Goal: Task Accomplishment & Management: Complete application form

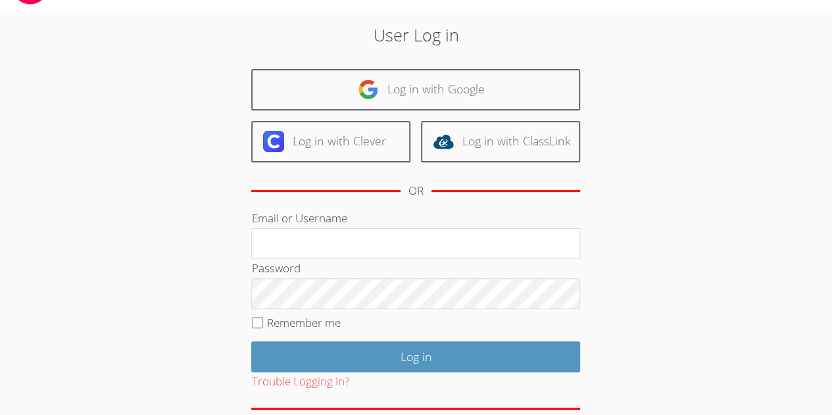
scroll to position [66, 0]
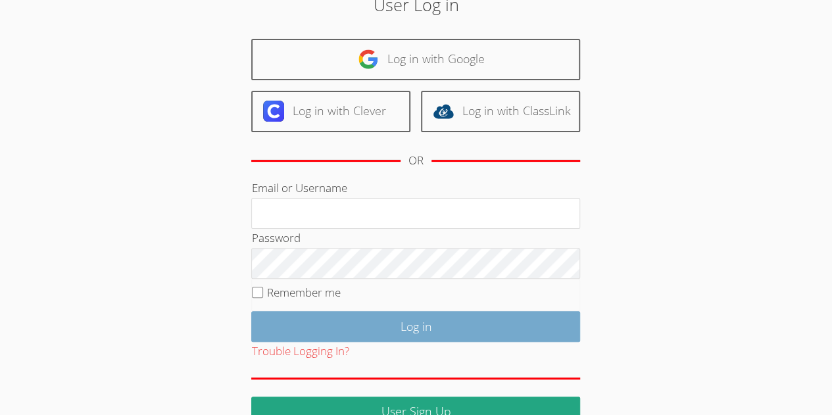
type input "[EMAIL_ADDRESS][DOMAIN_NAME]"
click at [403, 315] on input "Log in" at bounding box center [415, 326] width 329 height 31
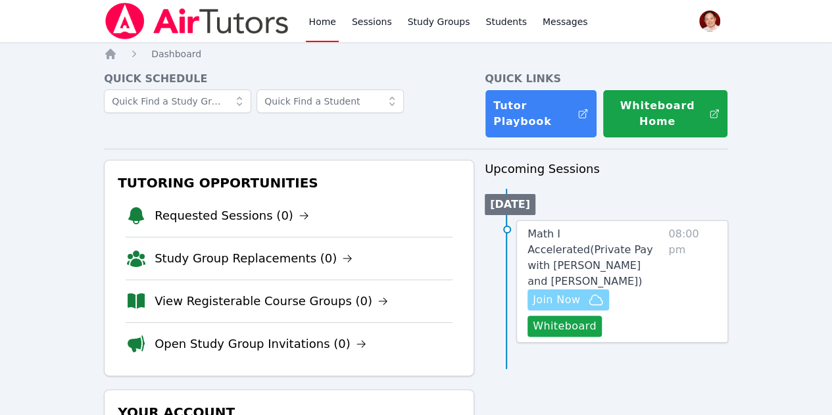
click at [577, 292] on span "Join Now" at bounding box center [556, 300] width 47 height 16
click at [583, 316] on button "Whiteboard" at bounding box center [564, 326] width 74 height 21
click at [580, 292] on span "Join Now" at bounding box center [556, 300] width 47 height 16
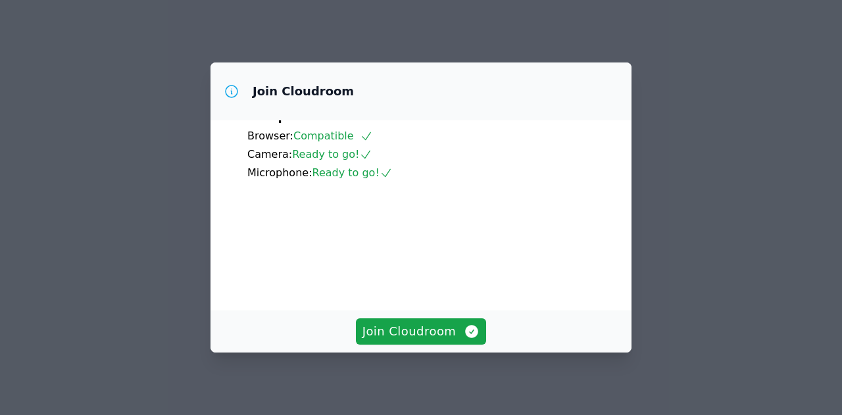
scroll to position [116, 0]
click at [416, 328] on span "Join Cloudroom" at bounding box center [421, 331] width 118 height 18
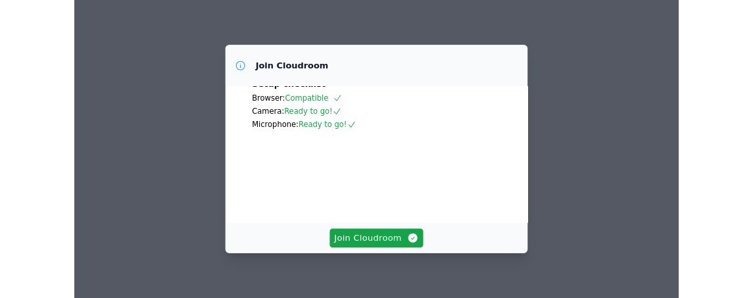
scroll to position [116, 0]
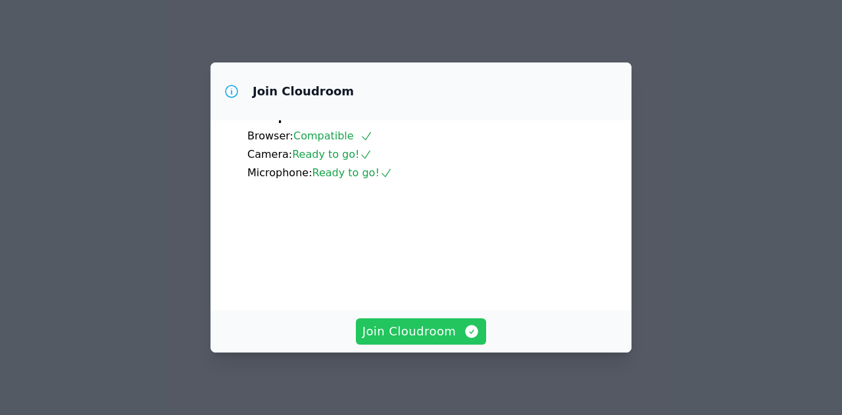
click at [430, 328] on span "Join Cloudroom" at bounding box center [421, 331] width 118 height 18
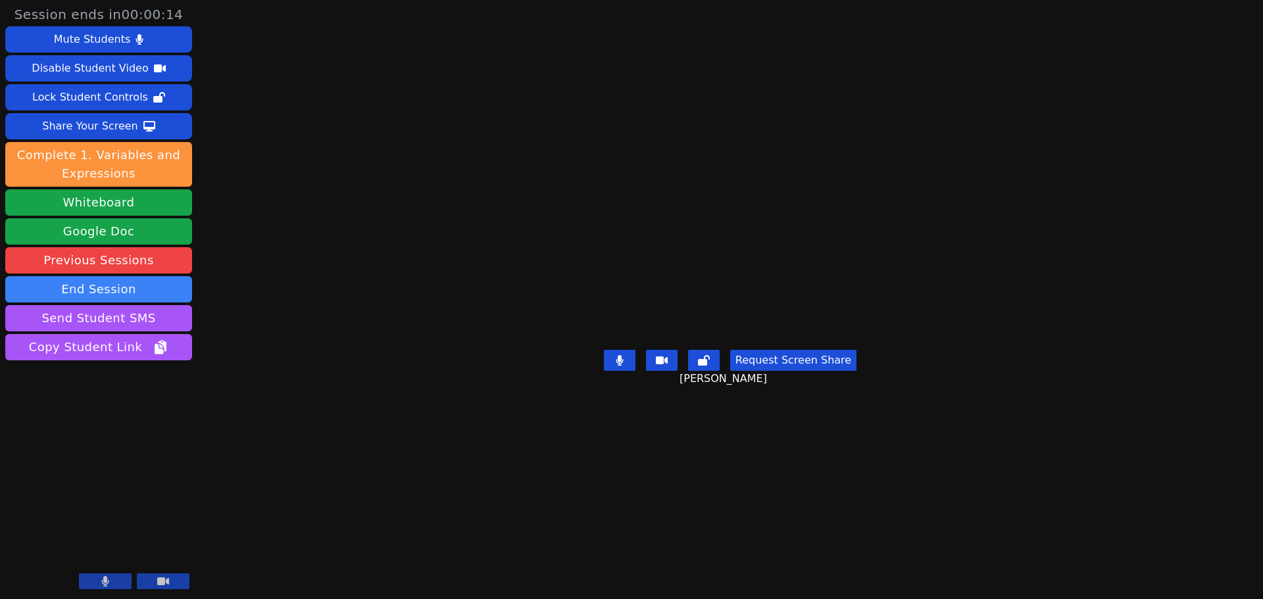
scroll to position [0, 0]
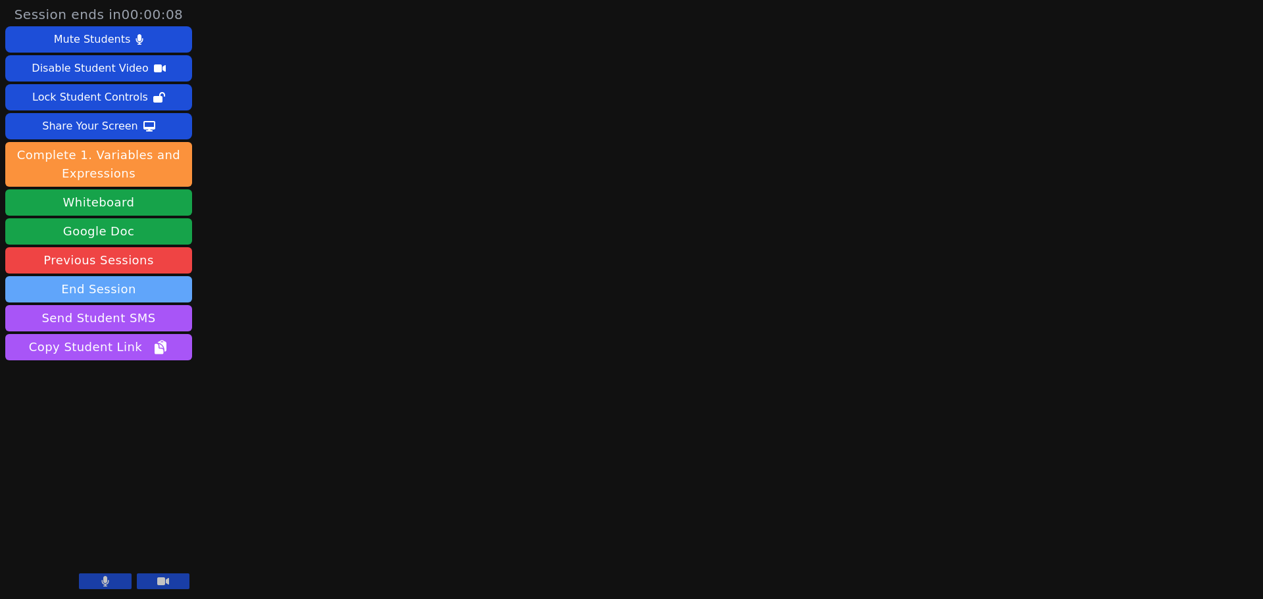
click at [123, 283] on button "End Session" at bounding box center [98, 289] width 187 height 26
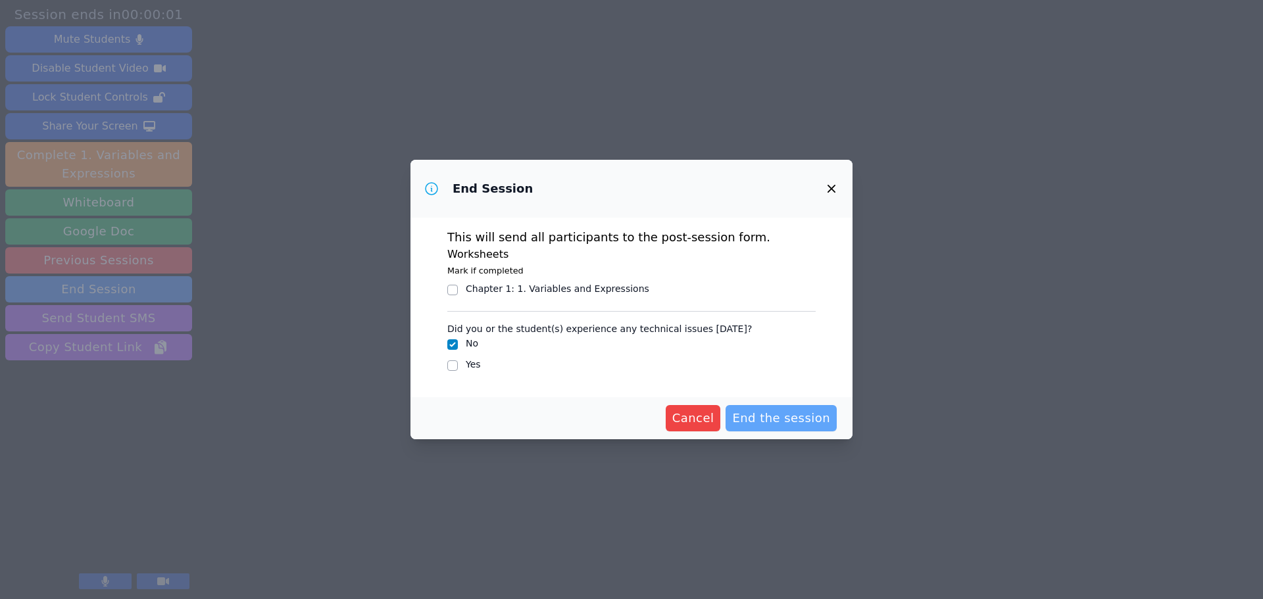
click at [779, 414] on span "End the session" at bounding box center [781, 418] width 98 height 18
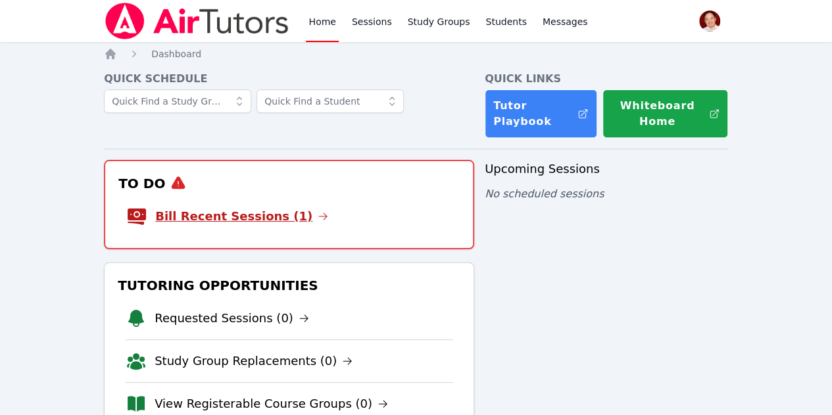
click at [276, 212] on link "Bill Recent Sessions (1)" at bounding box center [241, 216] width 173 height 18
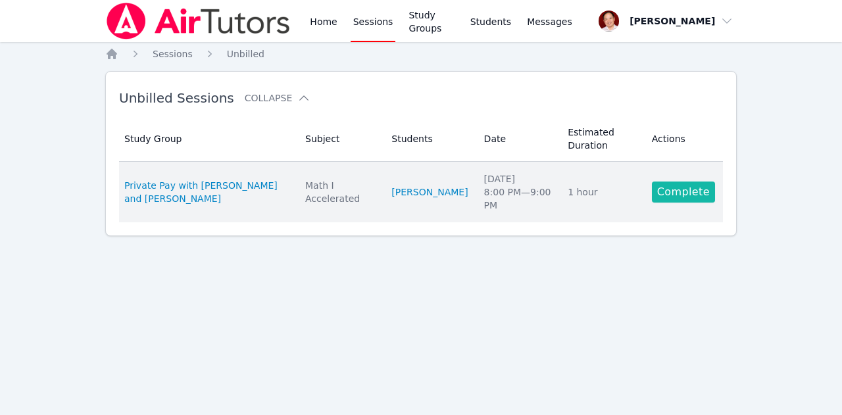
click at [673, 190] on link "Complete" at bounding box center [683, 192] width 63 height 21
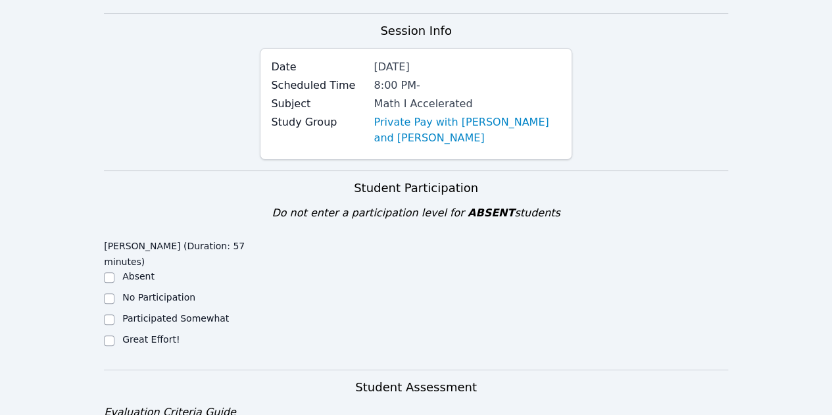
scroll to position [132, 0]
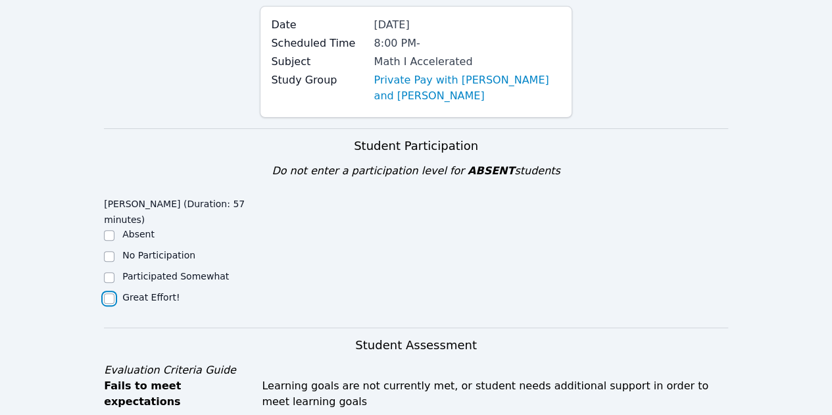
click at [112, 293] on input "Great Effort!" at bounding box center [109, 298] width 11 height 11
checkbox input "true"
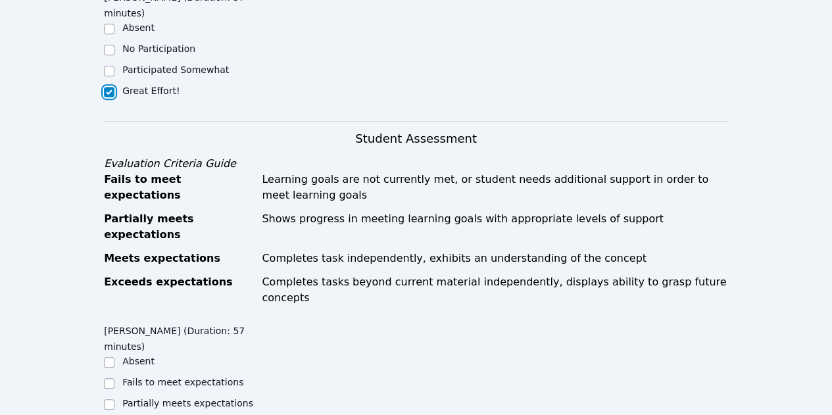
scroll to position [460, 0]
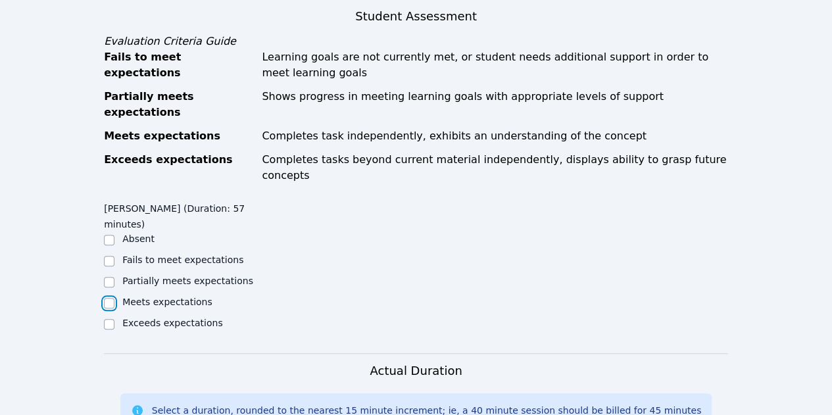
click at [111, 298] on input "Meets expectations" at bounding box center [109, 303] width 11 height 11
checkbox input "true"
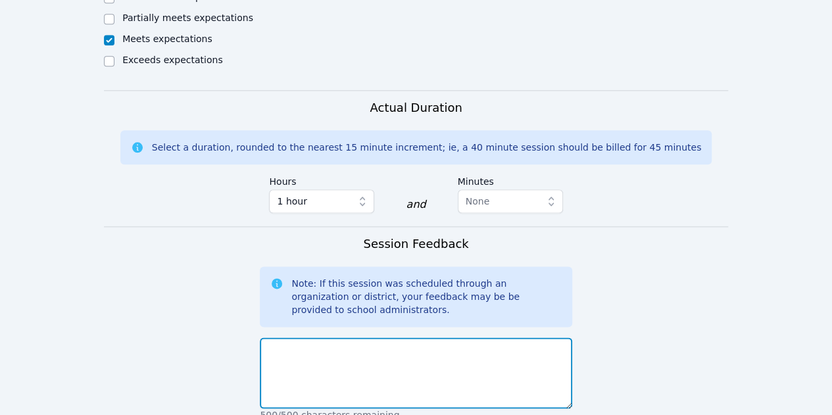
click at [333, 337] on textarea at bounding box center [416, 372] width 312 height 71
click at [420, 337] on textarea "[PERSON_NAME] is doing great and he learned the vertex form" at bounding box center [416, 372] width 312 height 71
click at [527, 337] on textarea "[PERSON_NAME] is doing great and he learned how to do the vertex form" at bounding box center [416, 372] width 312 height 71
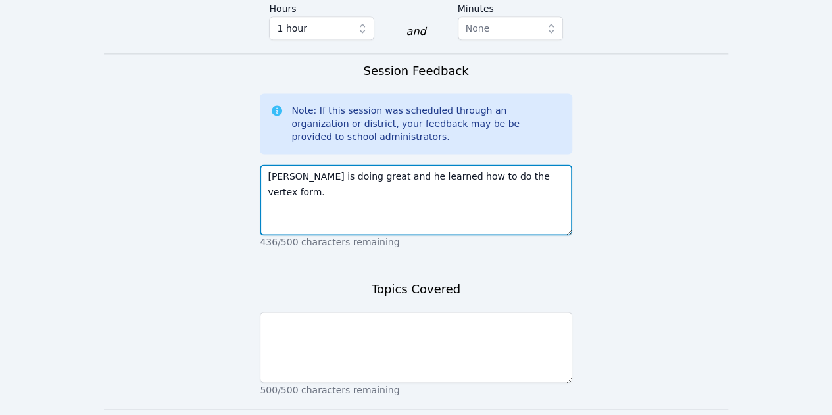
scroll to position [876, 0]
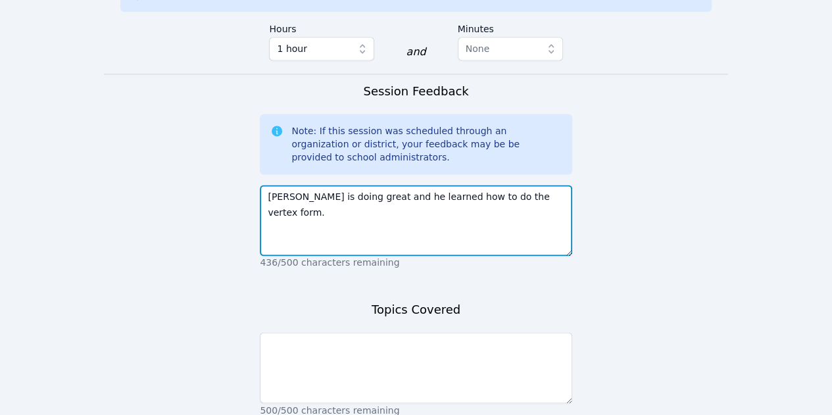
drag, startPoint x: 533, startPoint y: 149, endPoint x: 266, endPoint y: 144, distance: 267.7
click at [266, 185] on textarea "[PERSON_NAME] is doing great and he learned how to do the vertex form." at bounding box center [416, 220] width 312 height 71
type textarea "[PERSON_NAME] is doing great and he learned how to do the vertex form."
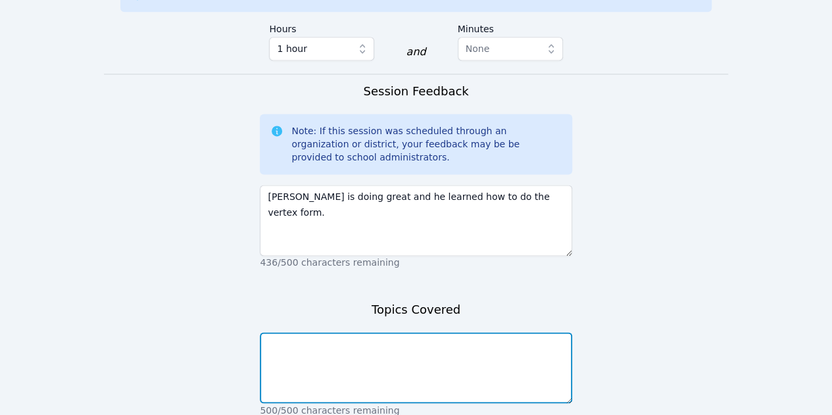
click at [326, 332] on textarea at bounding box center [416, 367] width 312 height 71
type textarea "G"
type textarea "q"
type textarea "g"
click at [428, 332] on textarea "different graphs for equation and quardratic" at bounding box center [416, 367] width 312 height 71
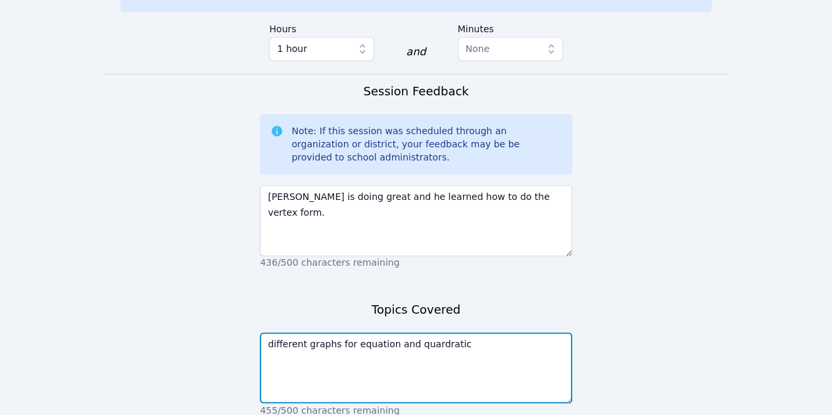
click at [427, 332] on textarea "different graphs for equation and quardratic" at bounding box center [416, 367] width 312 height 71
click at [423, 332] on textarea "different graphs for equation and quardratic" at bounding box center [416, 367] width 312 height 71
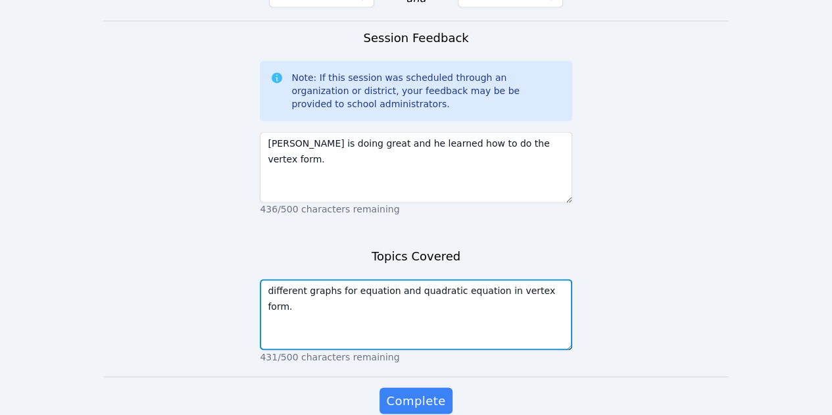
scroll to position [942, 0]
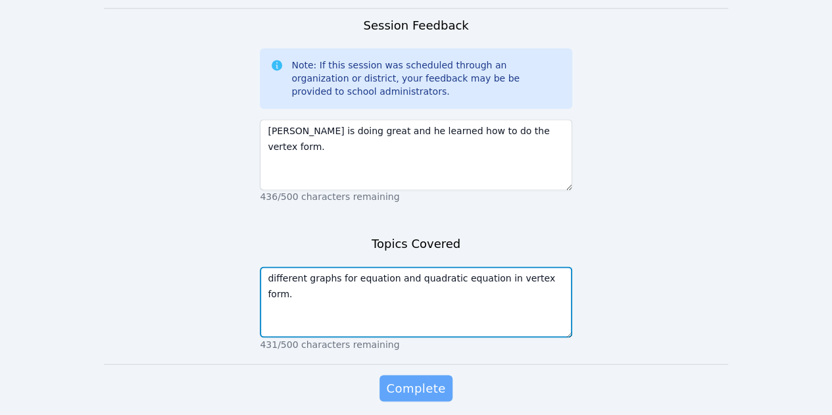
type textarea "different graphs for equation and quadratic equation in vertex form."
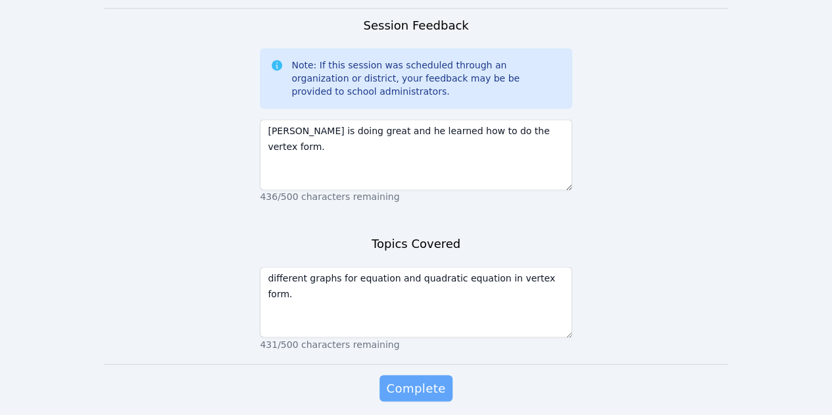
click at [428, 375] on button "Complete" at bounding box center [416, 388] width 72 height 26
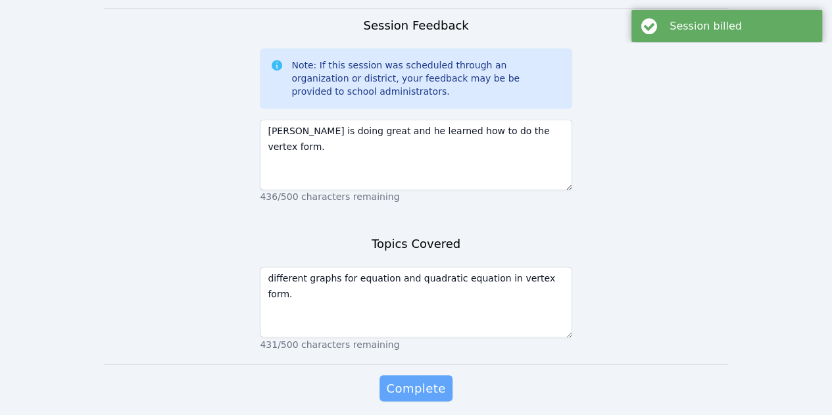
scroll to position [0, 0]
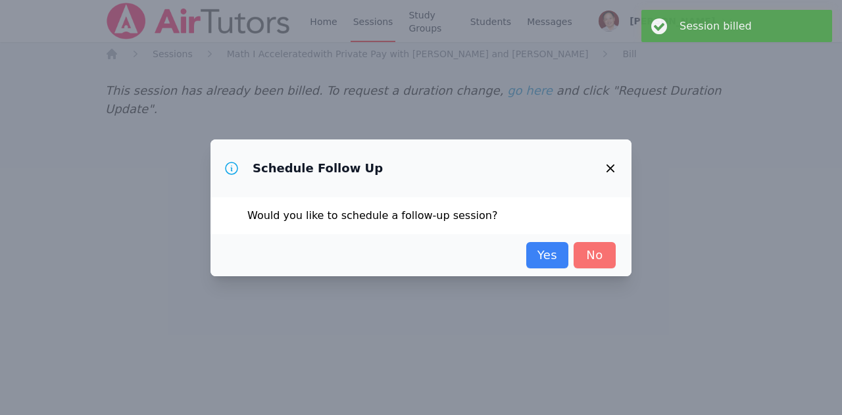
click at [589, 244] on link "No" at bounding box center [595, 255] width 42 height 26
